Goal: Task Accomplishment & Management: Manage account settings

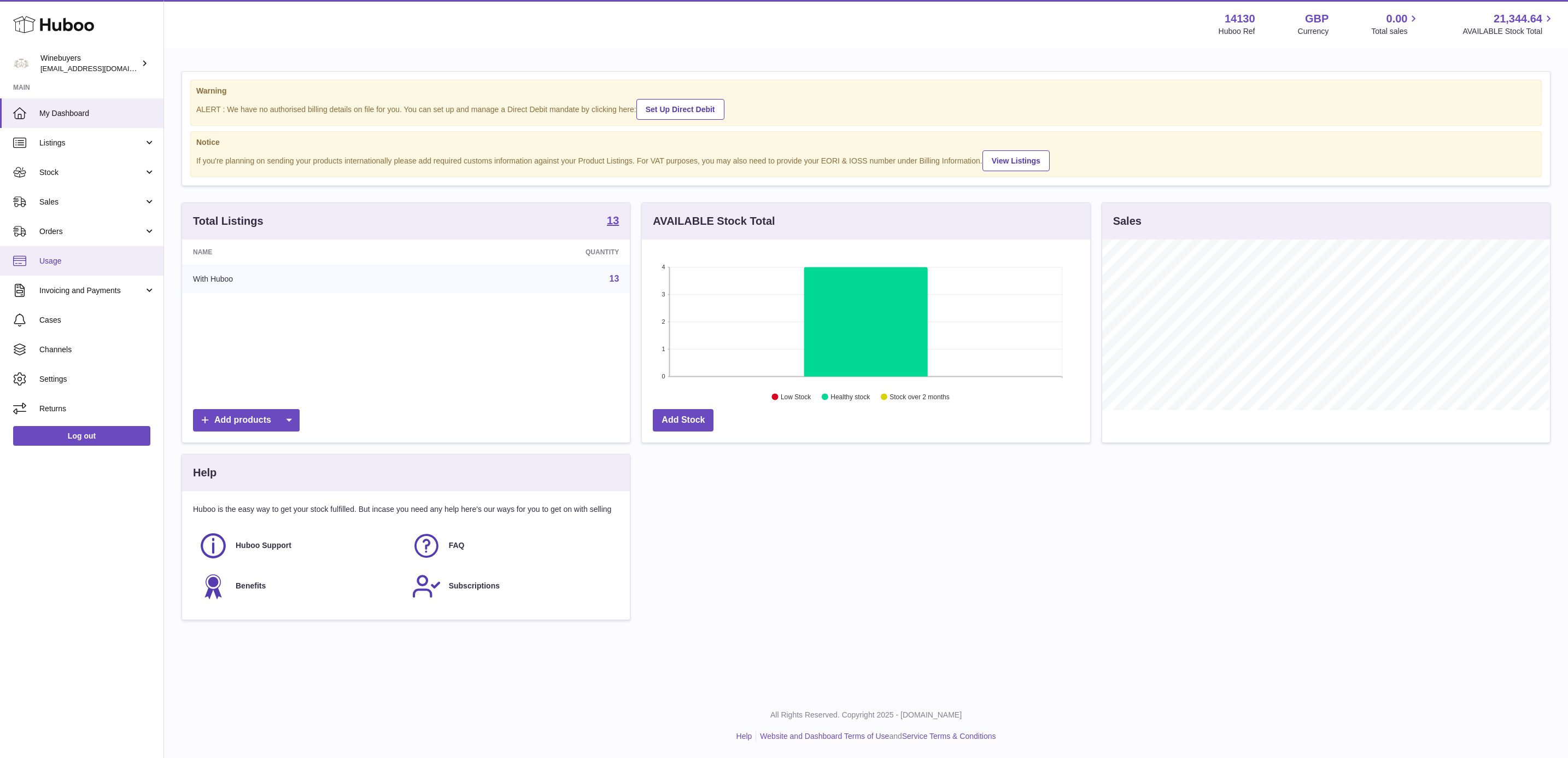
scroll to position [170, 447]
click at [95, 178] on link "Stock" at bounding box center [82, 172] width 164 height 30
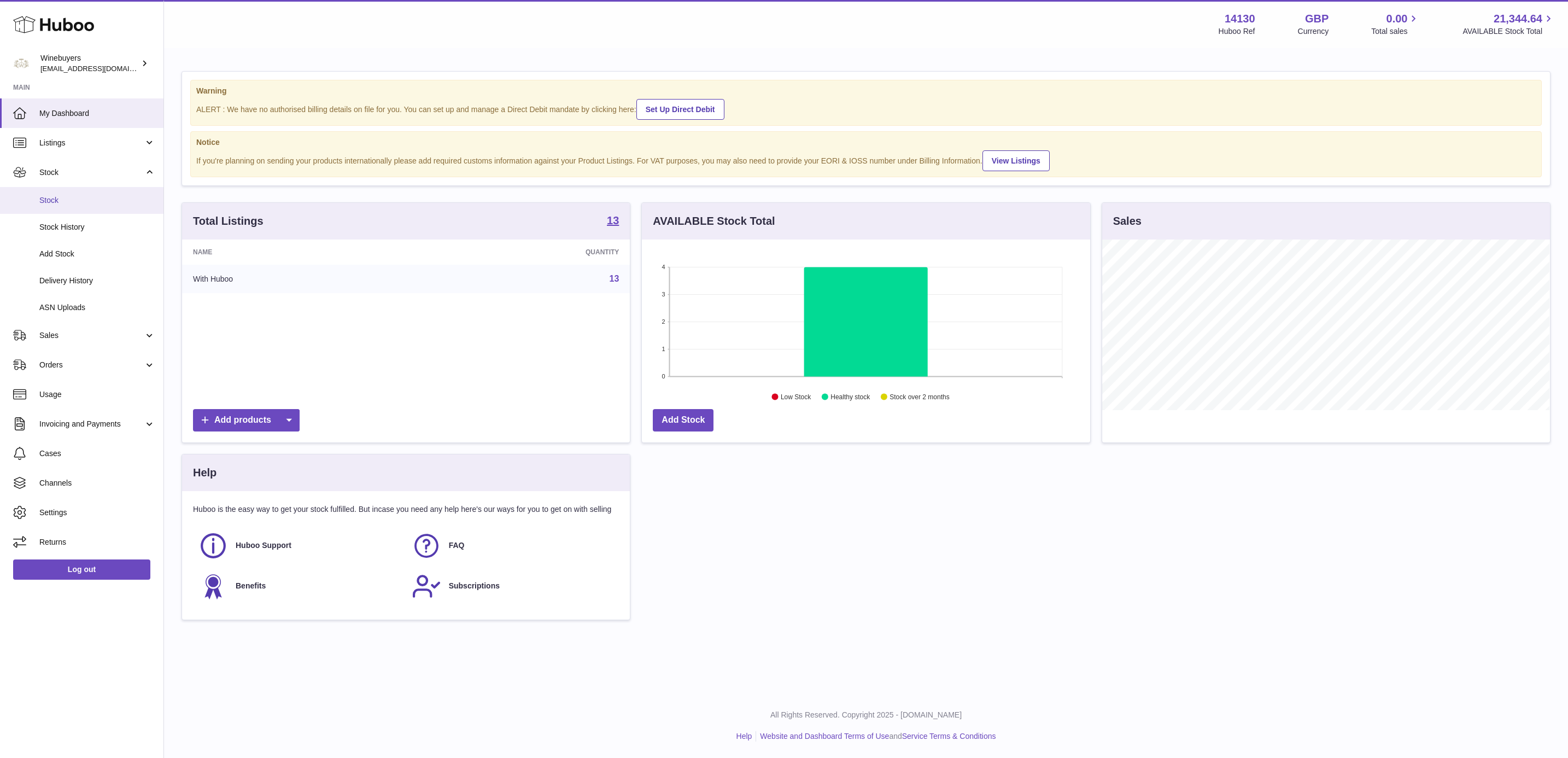
click at [99, 202] on span "Stock" at bounding box center [97, 200] width 116 height 10
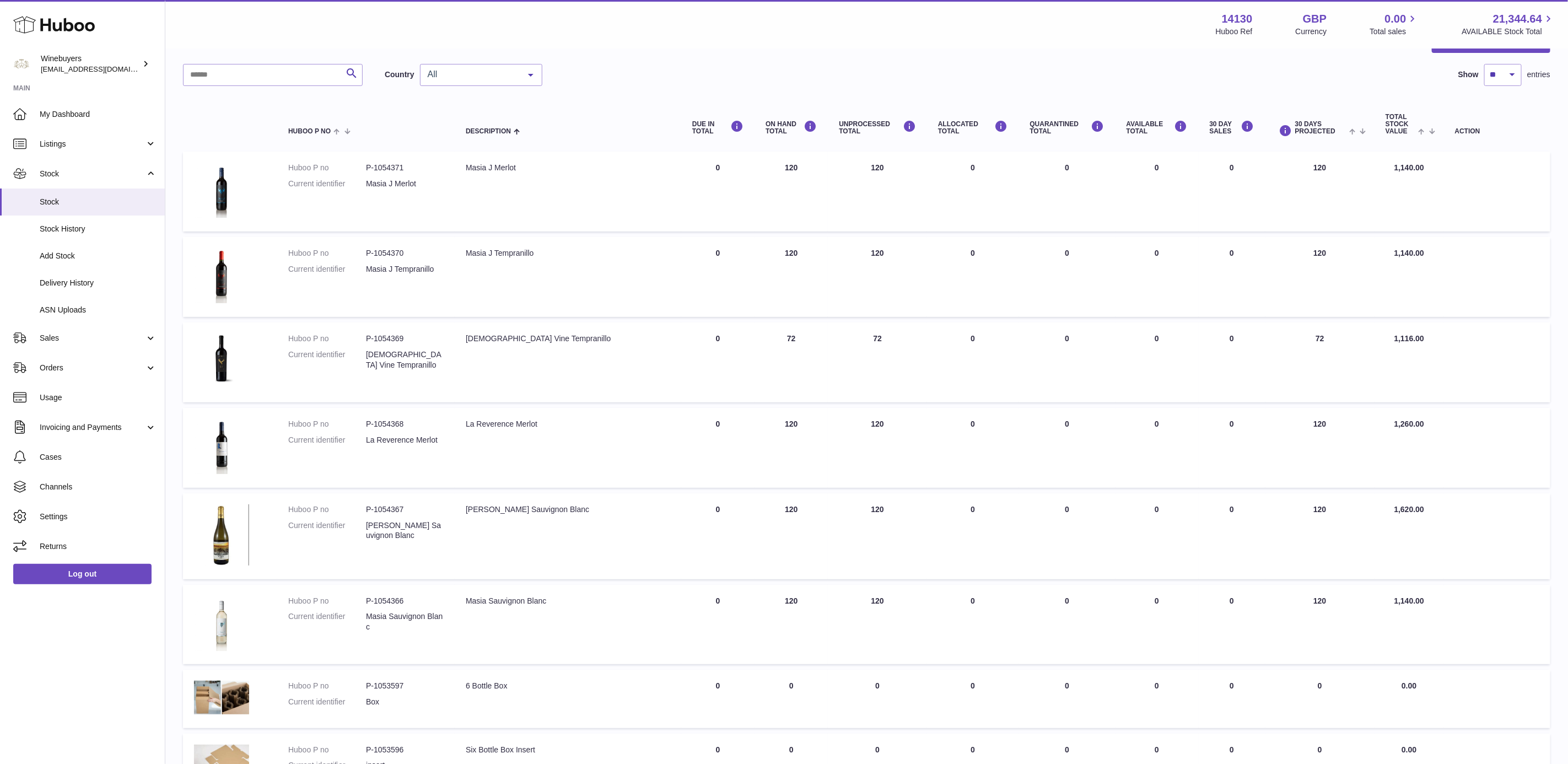
scroll to position [165, 0]
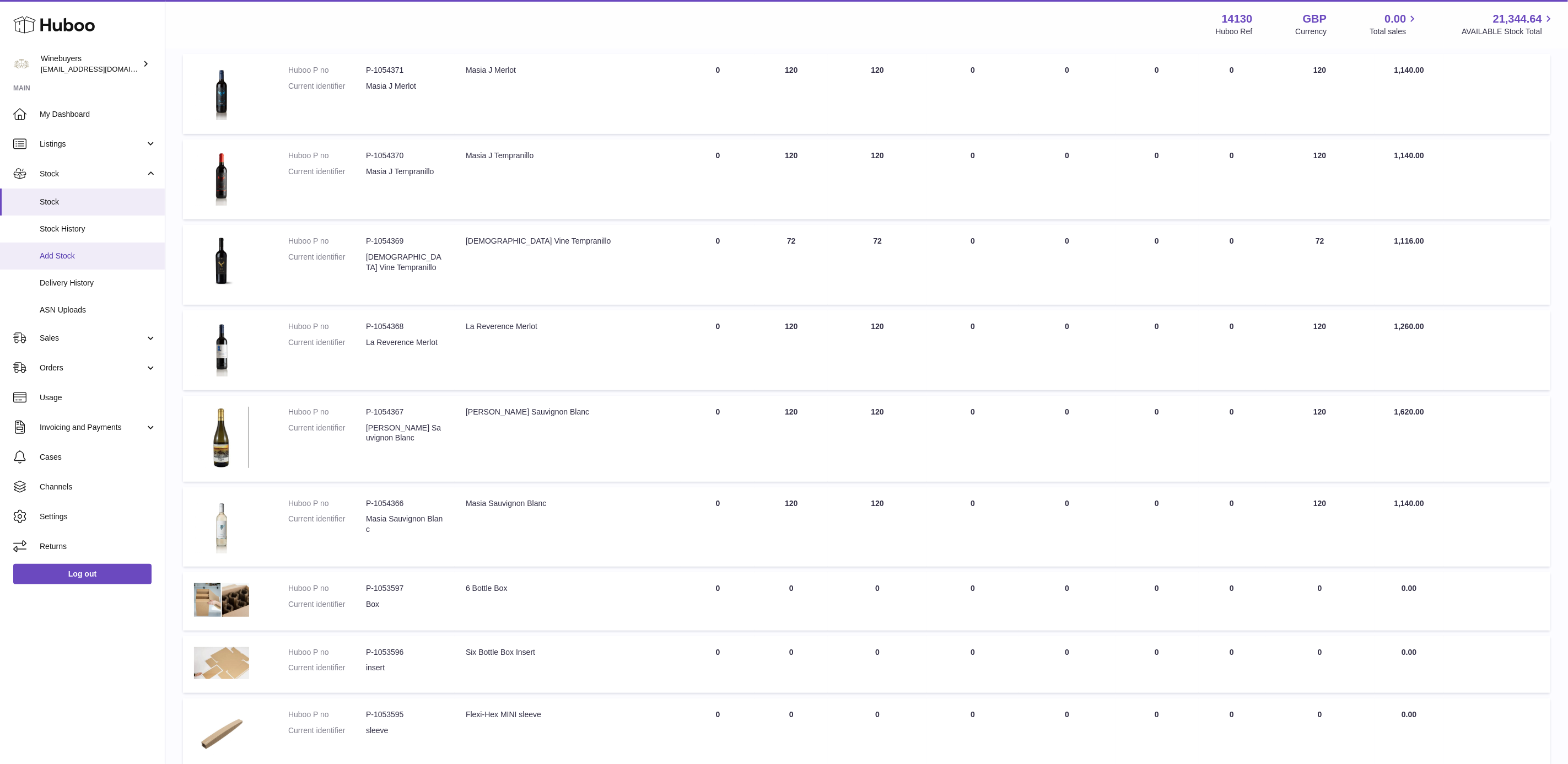
click at [73, 255] on span "Add Stock" at bounding box center [98, 256] width 117 height 10
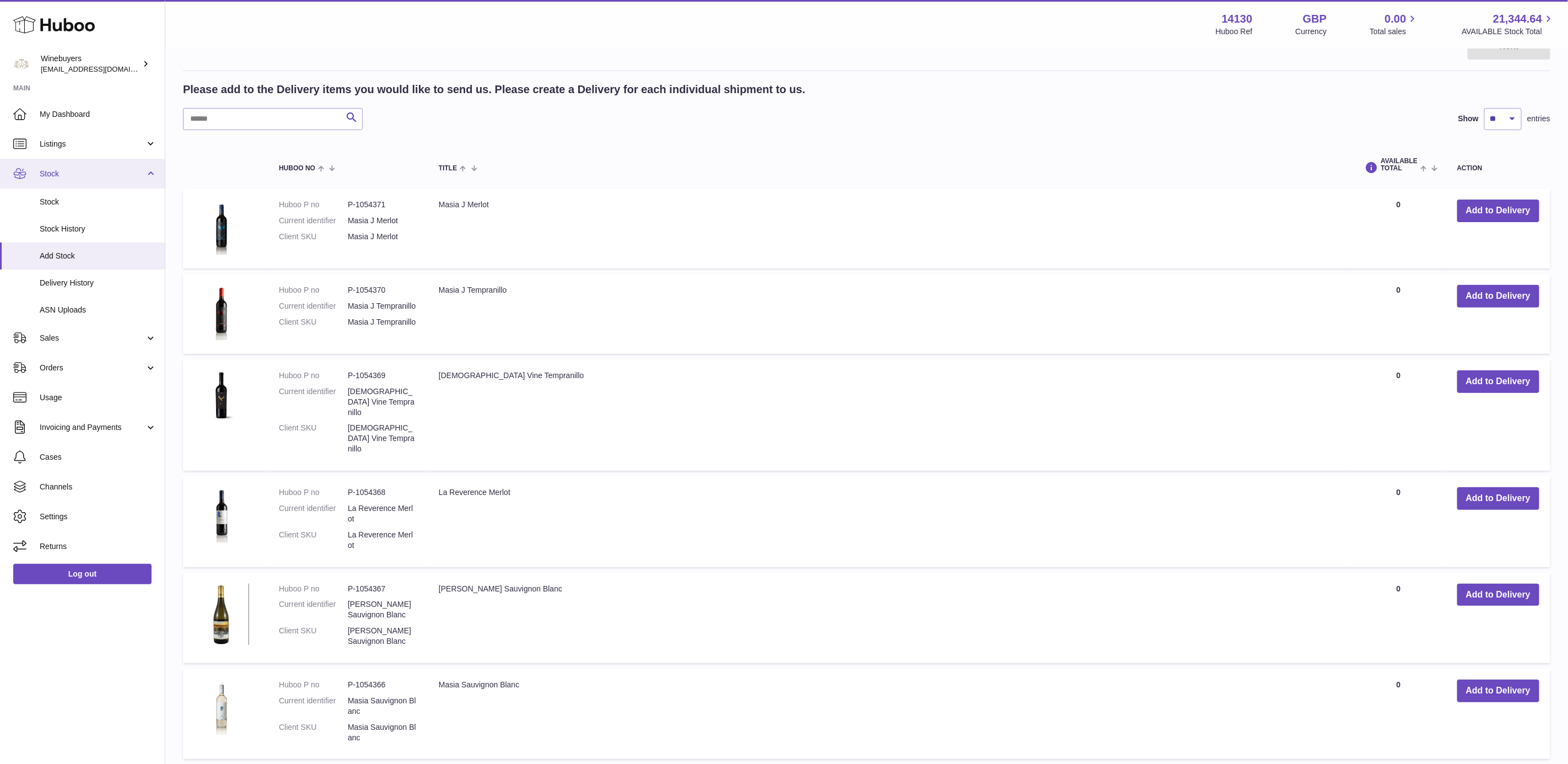
click at [93, 169] on span "Stock" at bounding box center [93, 174] width 106 height 10
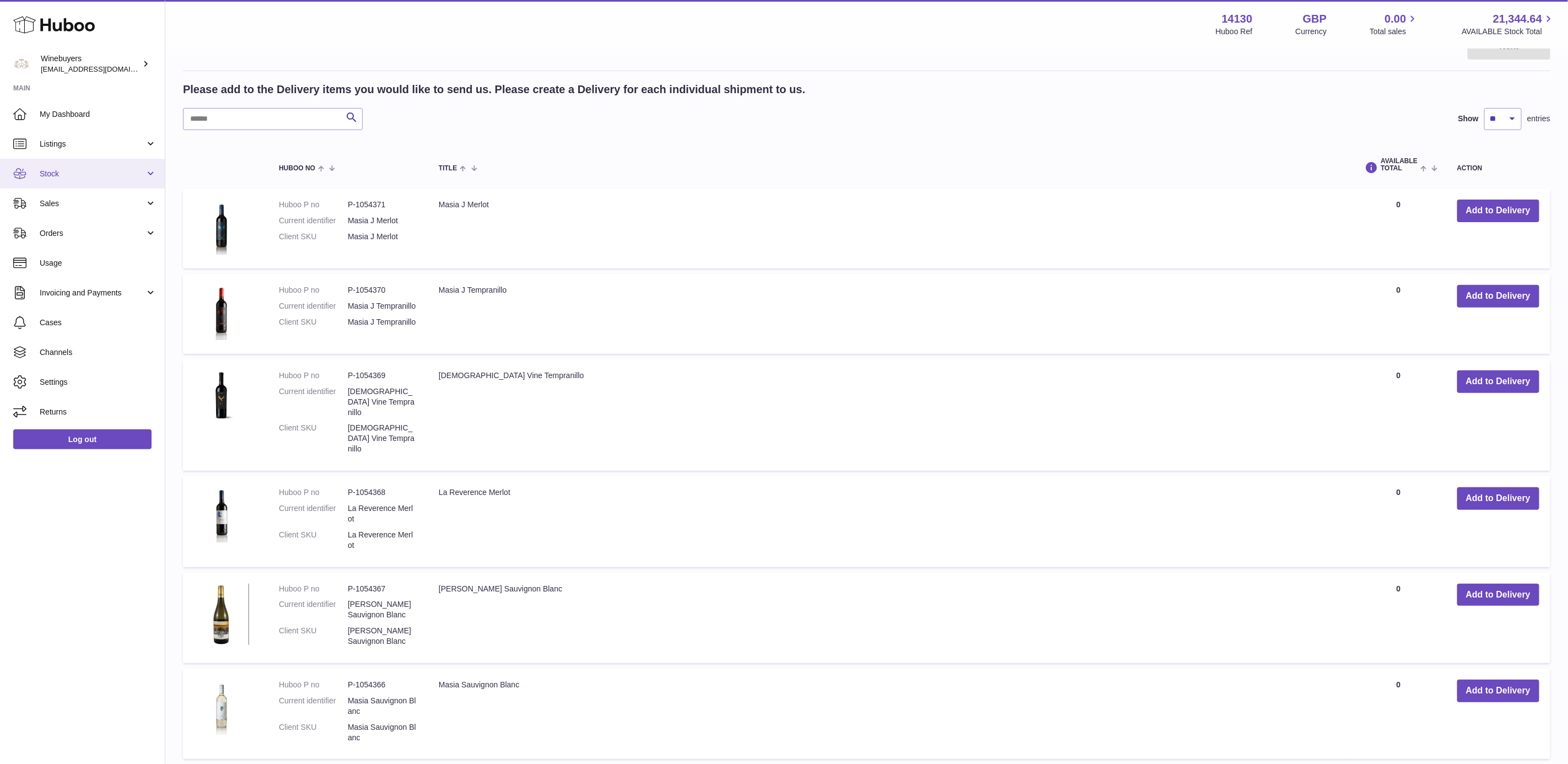
click at [93, 169] on span "Stock" at bounding box center [93, 174] width 106 height 10
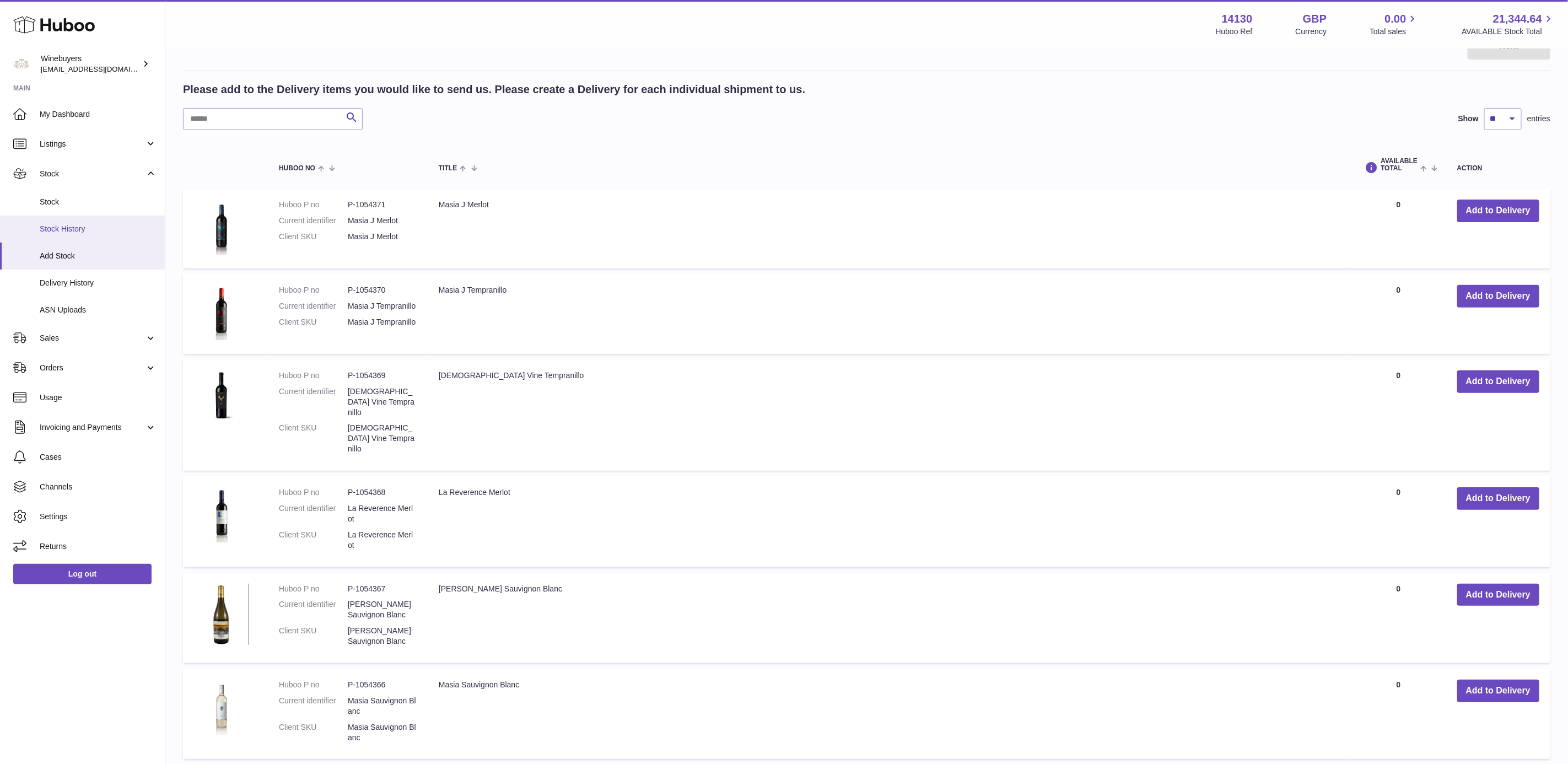
click at [81, 225] on span "Stock History" at bounding box center [98, 229] width 117 height 10
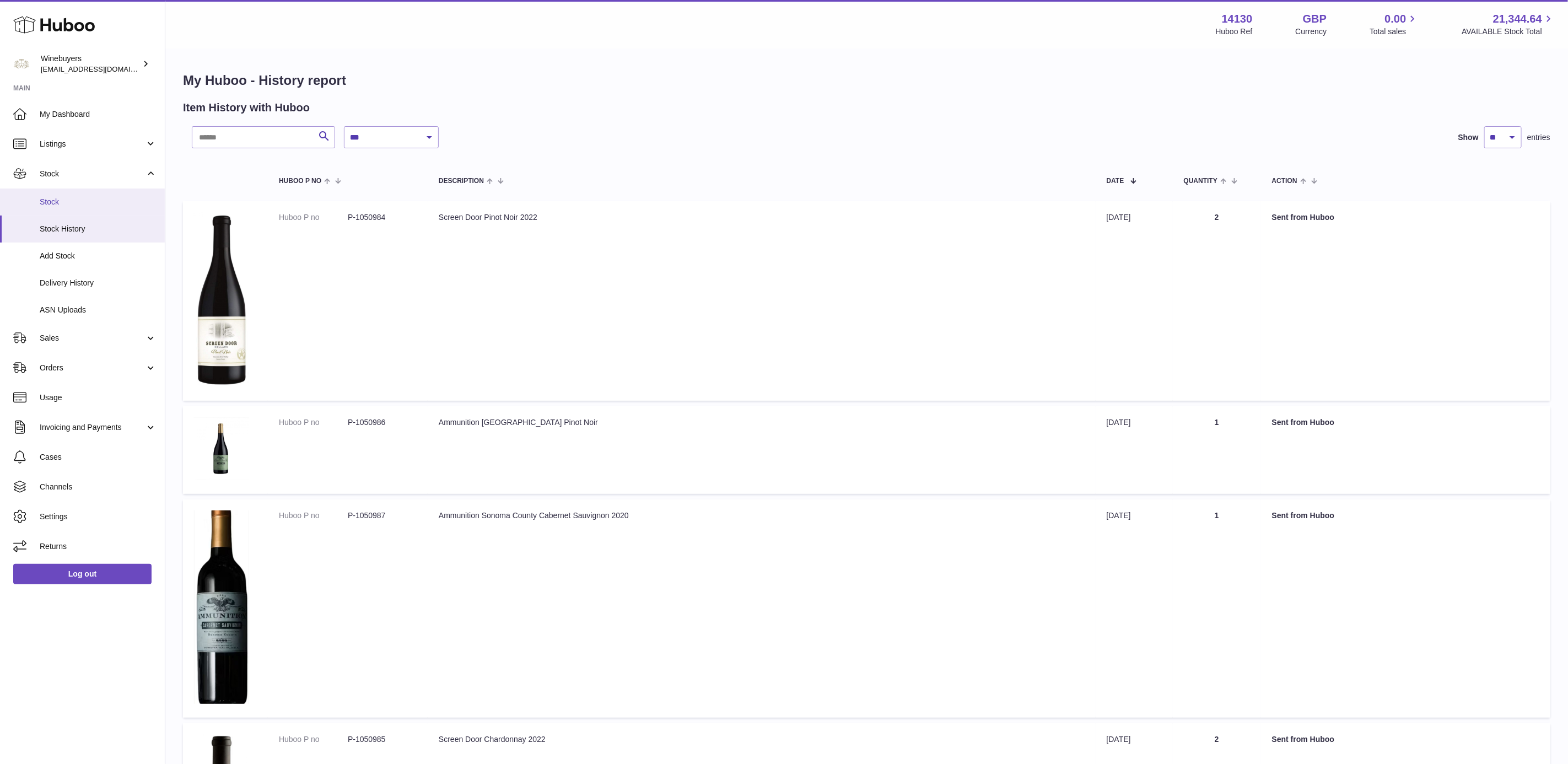
click at [95, 201] on span "Stock" at bounding box center [98, 202] width 117 height 10
